Goal: Task Accomplishment & Management: Use online tool/utility

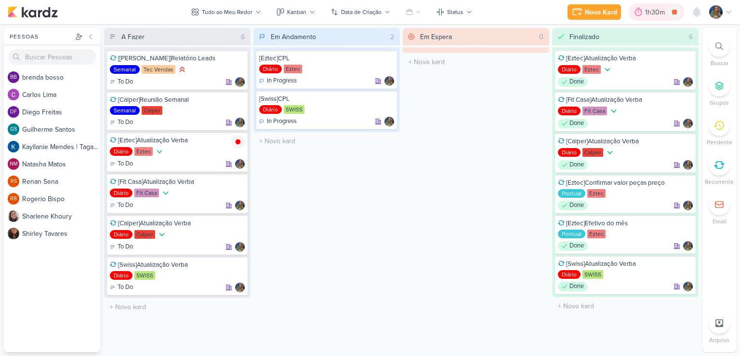
click at [642, 15] on icon at bounding box center [639, 12] width 10 height 10
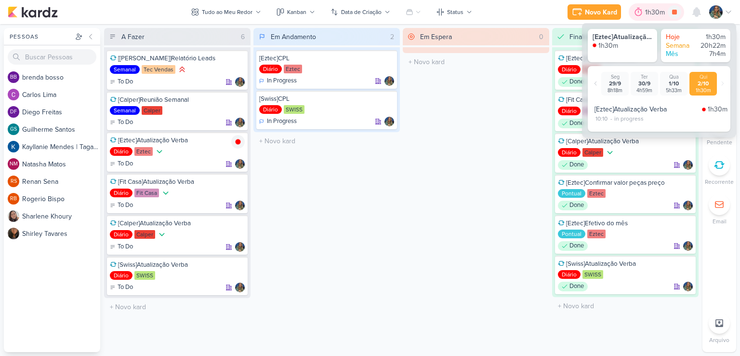
click at [642, 15] on icon at bounding box center [639, 12] width 10 height 10
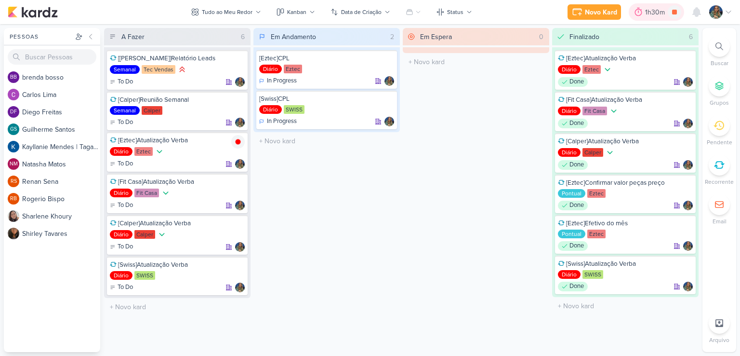
click at [637, 8] on icon at bounding box center [639, 12] width 10 height 10
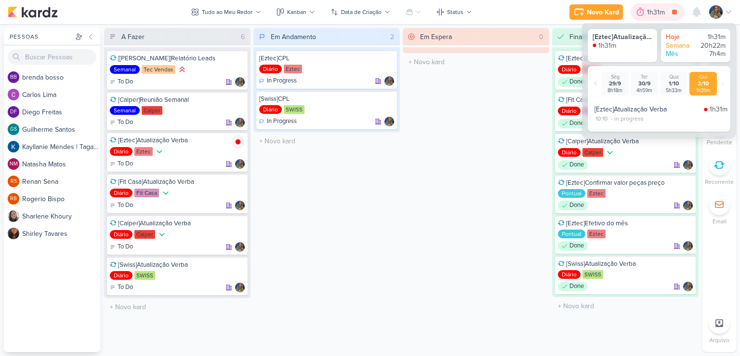
click at [637, 8] on icon at bounding box center [641, 12] width 10 height 10
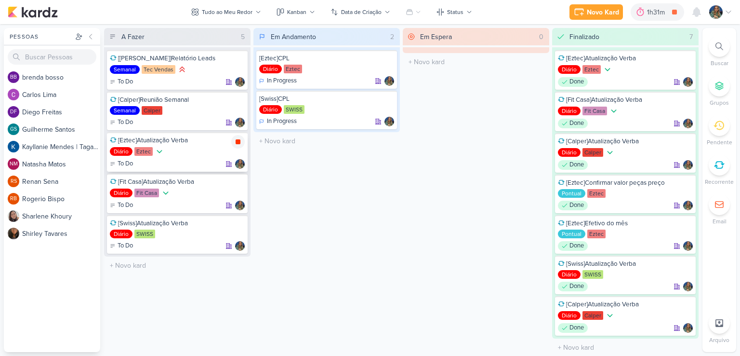
click at [237, 143] on icon at bounding box center [238, 141] width 5 height 5
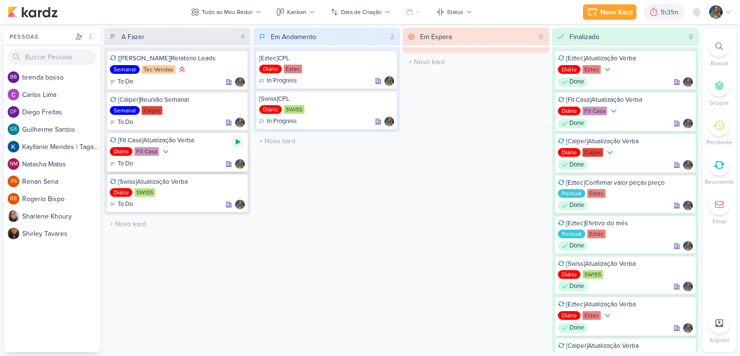
click at [235, 144] on icon at bounding box center [238, 142] width 8 height 8
click at [237, 138] on icon at bounding box center [238, 142] width 8 height 8
click at [240, 142] on icon at bounding box center [238, 142] width 8 height 8
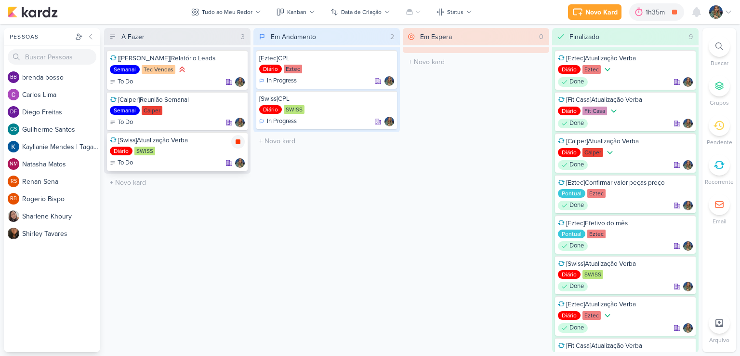
click at [239, 141] on icon at bounding box center [238, 141] width 5 height 5
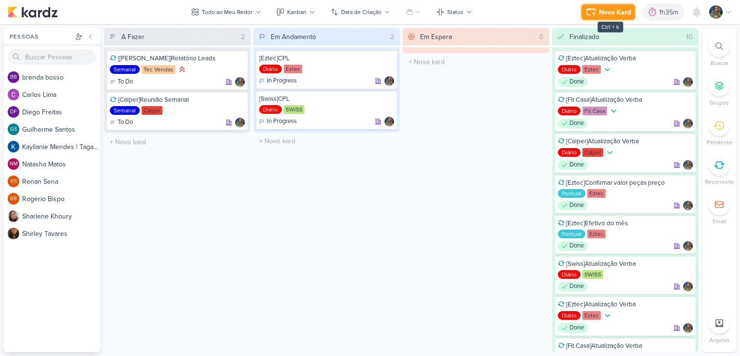
click at [600, 12] on div "Novo Kard" at bounding box center [615, 12] width 32 height 10
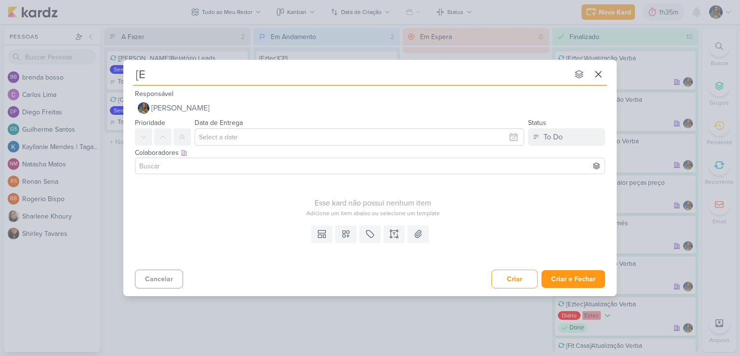
type input "[Ez"
type input "[Eztec"
type input "[Eztec]S"
type input "[Eztec]Subir peças"
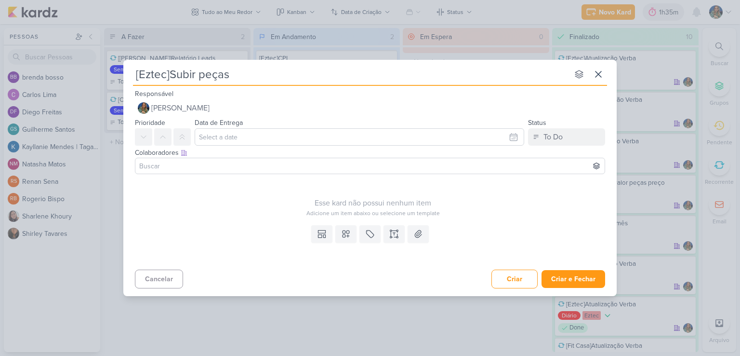
type input "[Eztec]Subir peças ""
type input "[Eztec]Subir peças "l"
type input "[Eztec]Subir peças "lana"
type input "[Eztec]Subir peças "lan"
type input "[Eztec]Subir peças "lançamento""
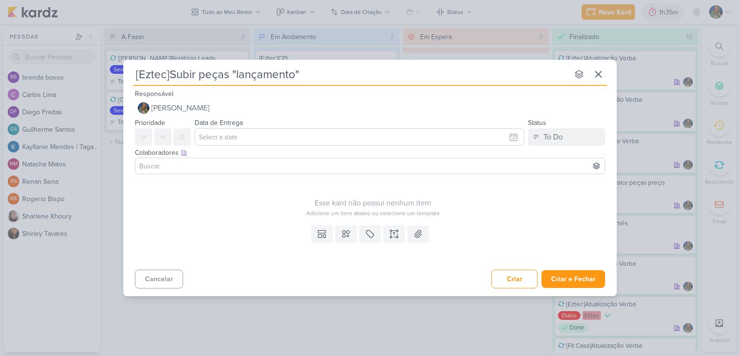
type input "[Eztec]Subir peças "lançamento" S"
type input "[Eztec]Subir peças "lançamento" SCS"
click at [346, 230] on icon at bounding box center [346, 234] width 10 height 10
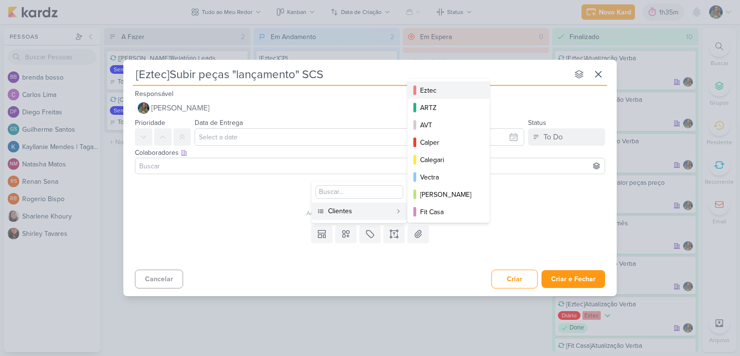
click at [425, 92] on div "Eztec" at bounding box center [449, 90] width 58 height 10
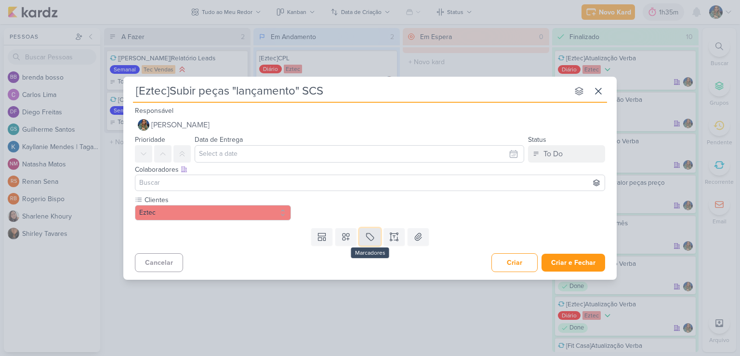
click at [366, 242] on button at bounding box center [369, 236] width 21 height 17
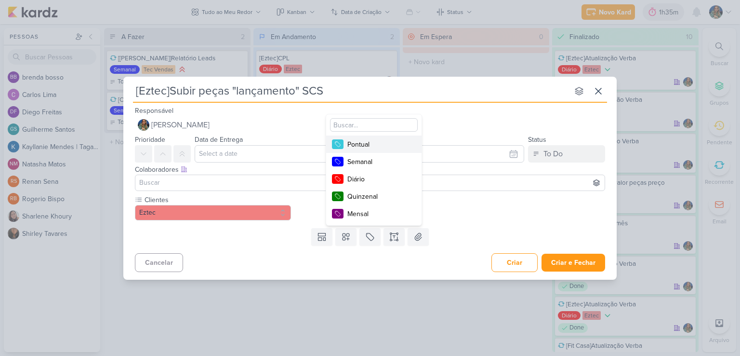
click at [365, 150] on button "Pontual" at bounding box center [373, 143] width 95 height 17
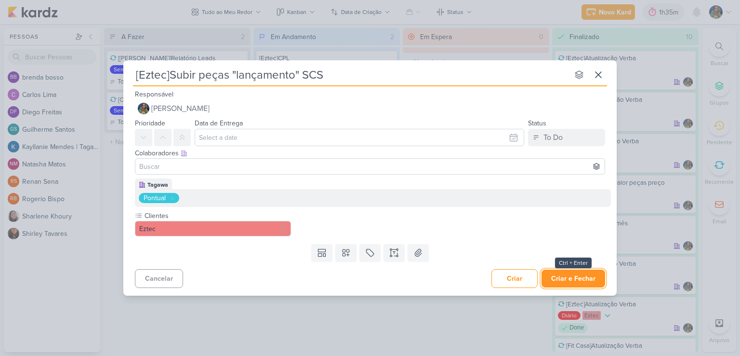
click at [561, 275] on button "Criar e Fechar" at bounding box center [574, 278] width 64 height 18
